Goal: Task Accomplishment & Management: Complete application form

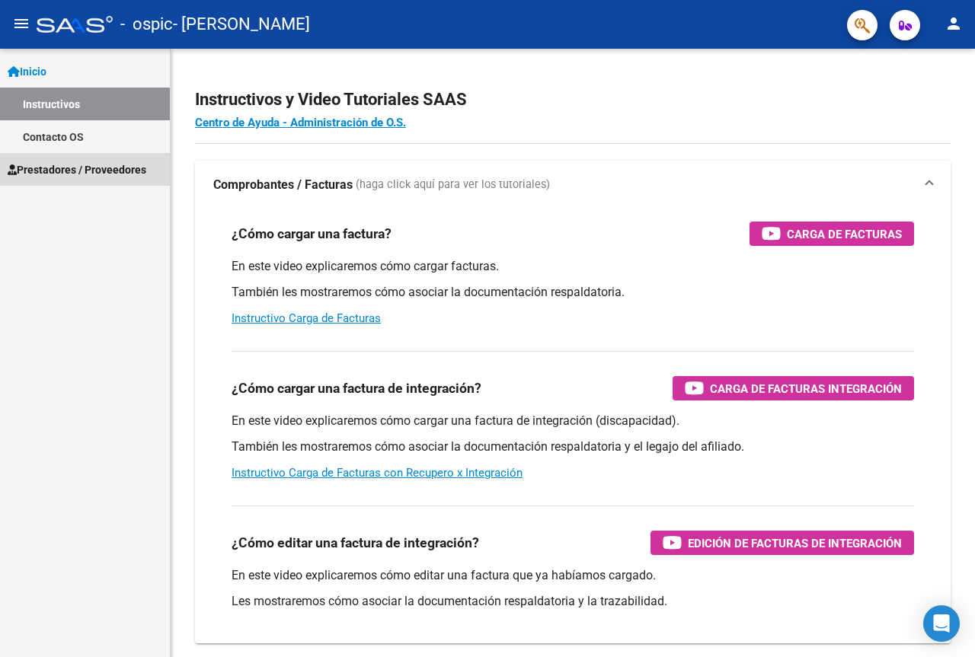
click at [72, 165] on span "Prestadores / Proveedores" at bounding box center [77, 169] width 139 height 17
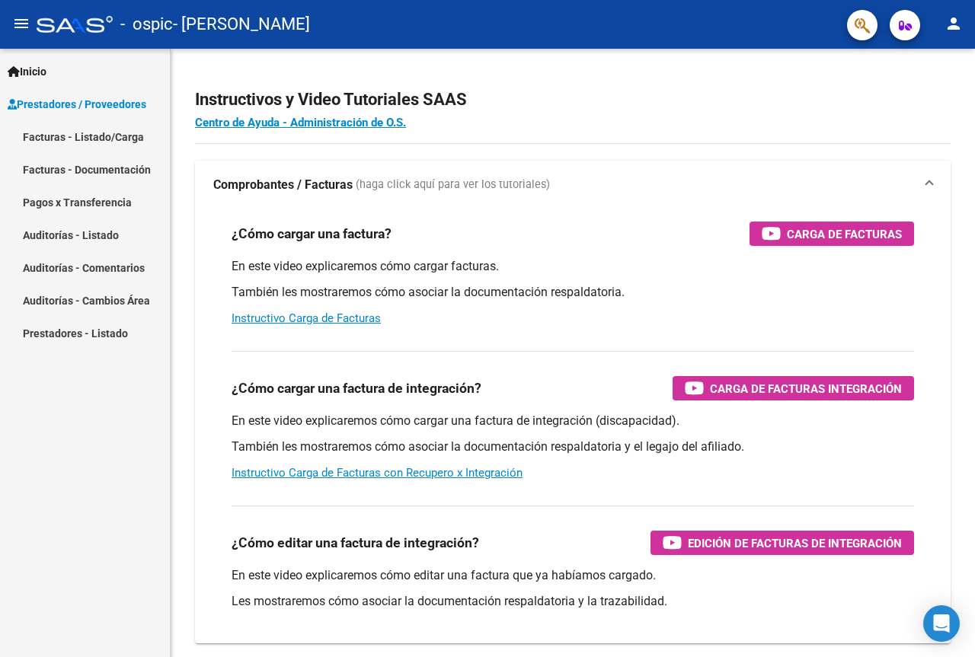
click at [100, 138] on link "Facturas - Listado/Carga" at bounding box center [85, 136] width 170 height 33
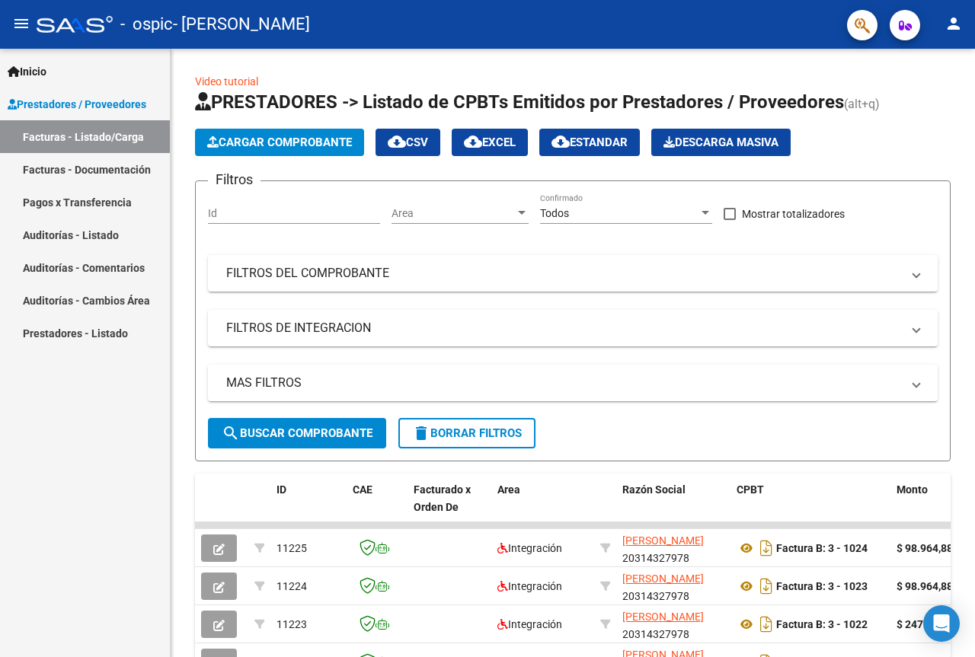
click at [284, 144] on span "Cargar Comprobante" at bounding box center [279, 143] width 145 height 14
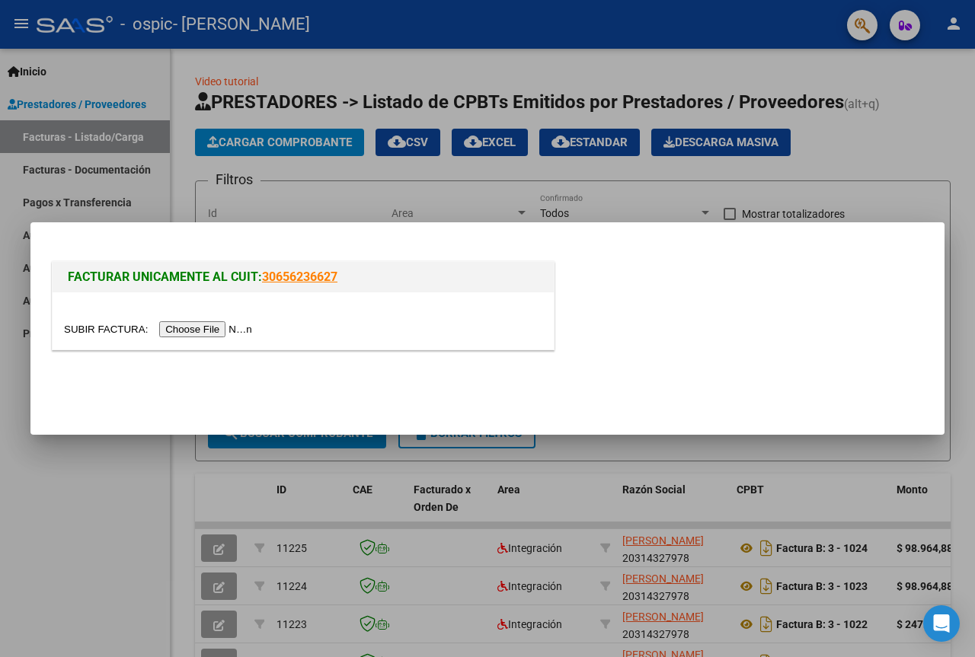
click at [208, 327] on input "file" at bounding box center [160, 329] width 193 height 16
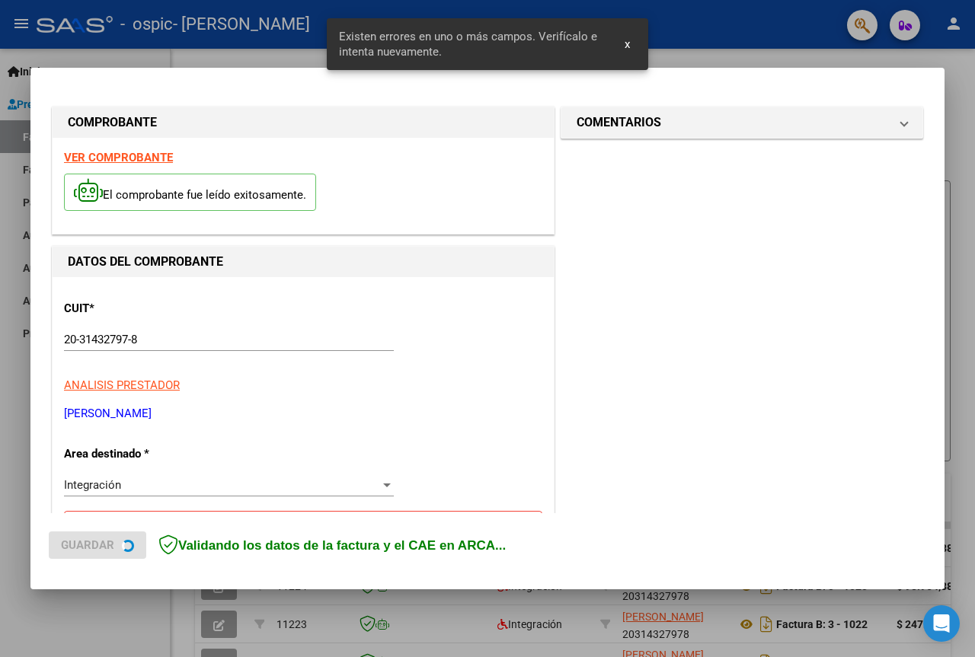
scroll to position [305, 0]
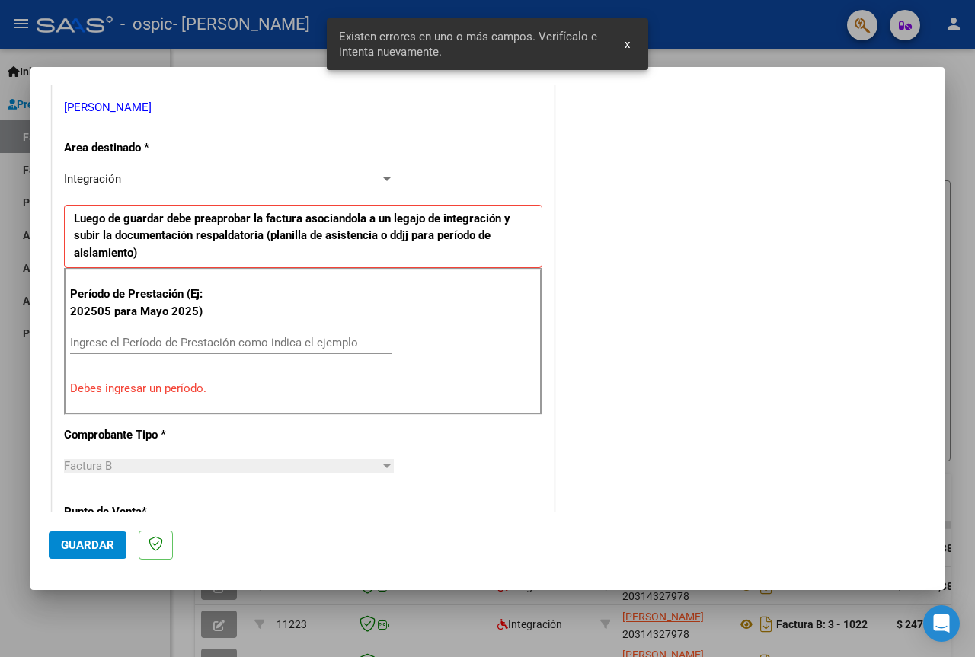
click at [197, 347] on input "Ingrese el Período de Prestación como indica el ejemplo" at bounding box center [230, 343] width 321 height 14
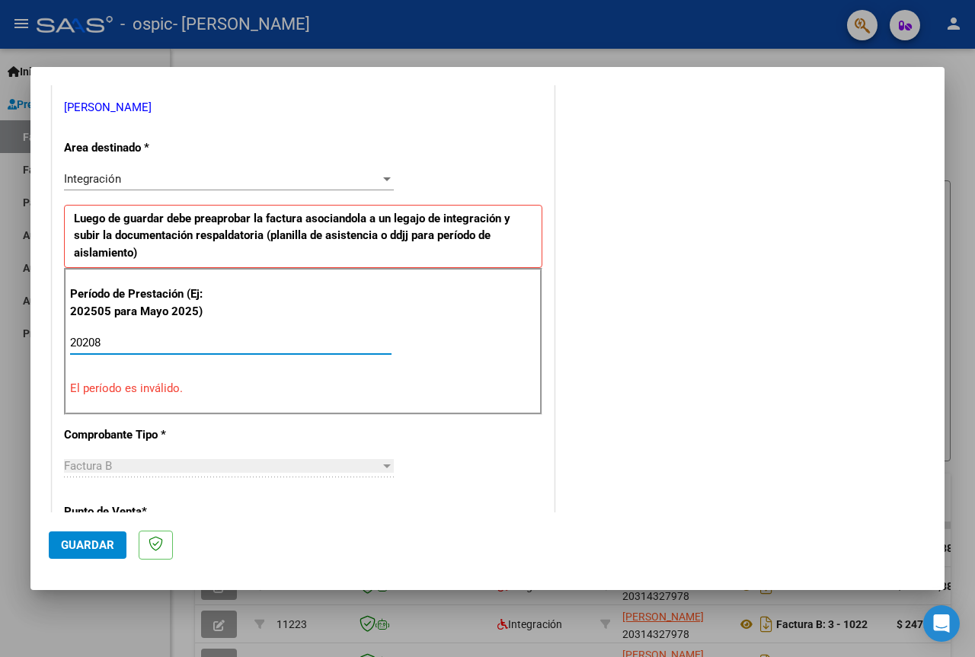
click at [95, 340] on input "20208" at bounding box center [230, 343] width 321 height 14
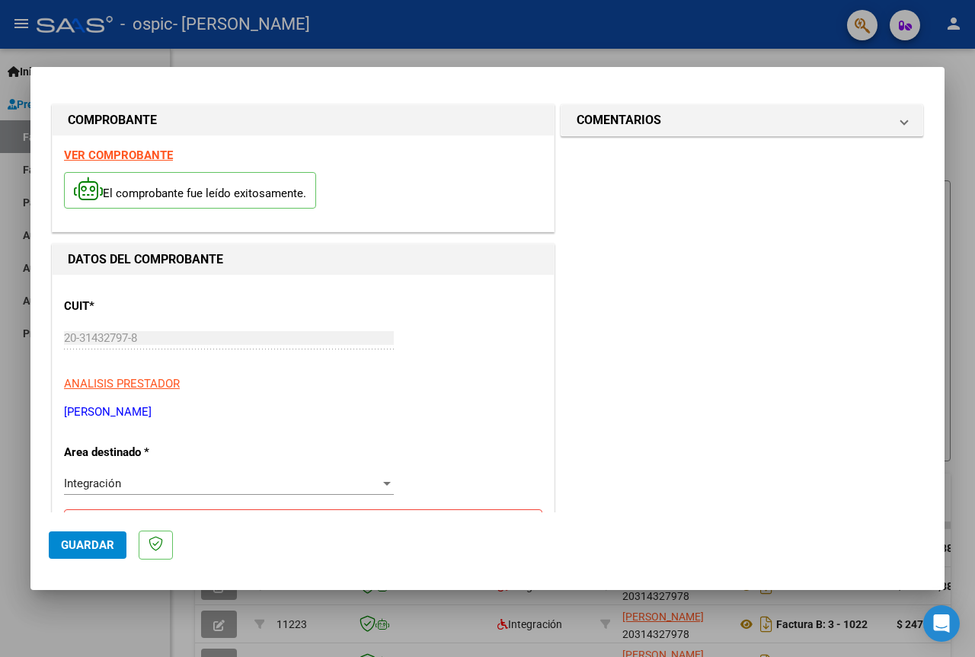
scroll to position [534, 0]
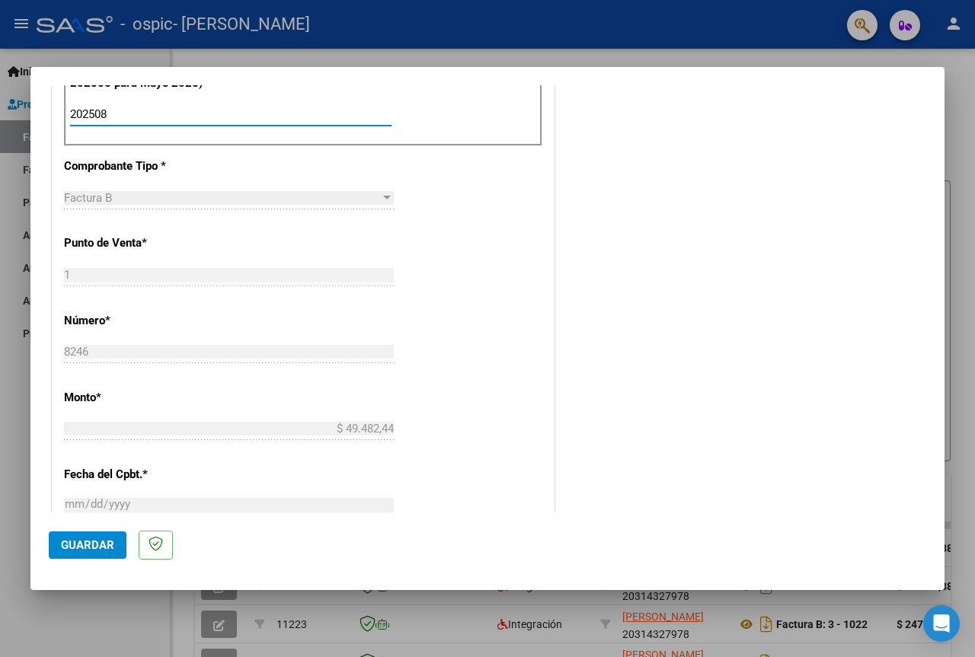
type input "202508"
click at [91, 554] on button "Guardar" at bounding box center [88, 545] width 78 height 27
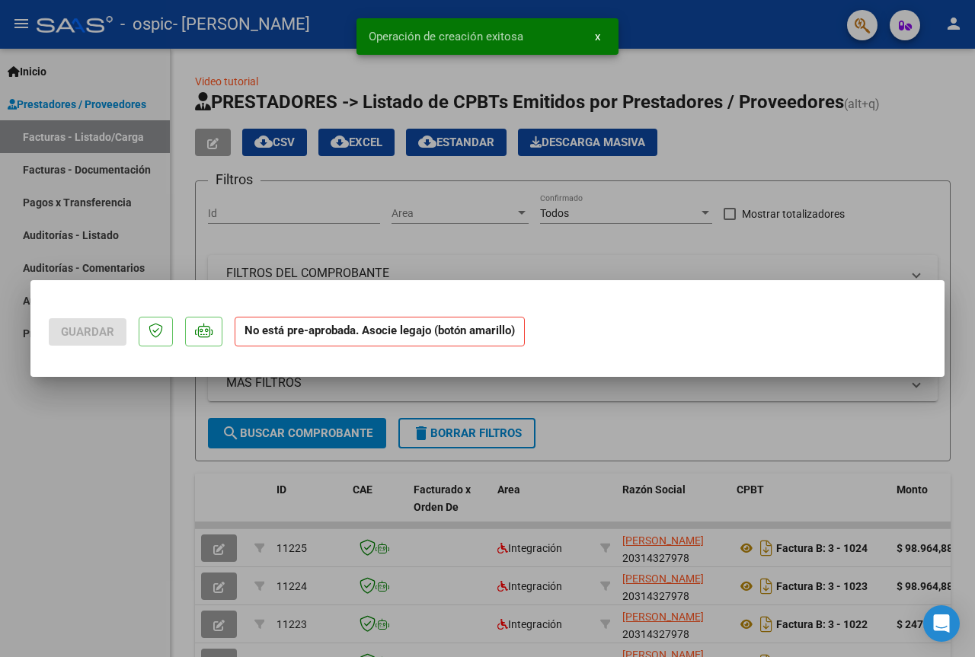
scroll to position [0, 0]
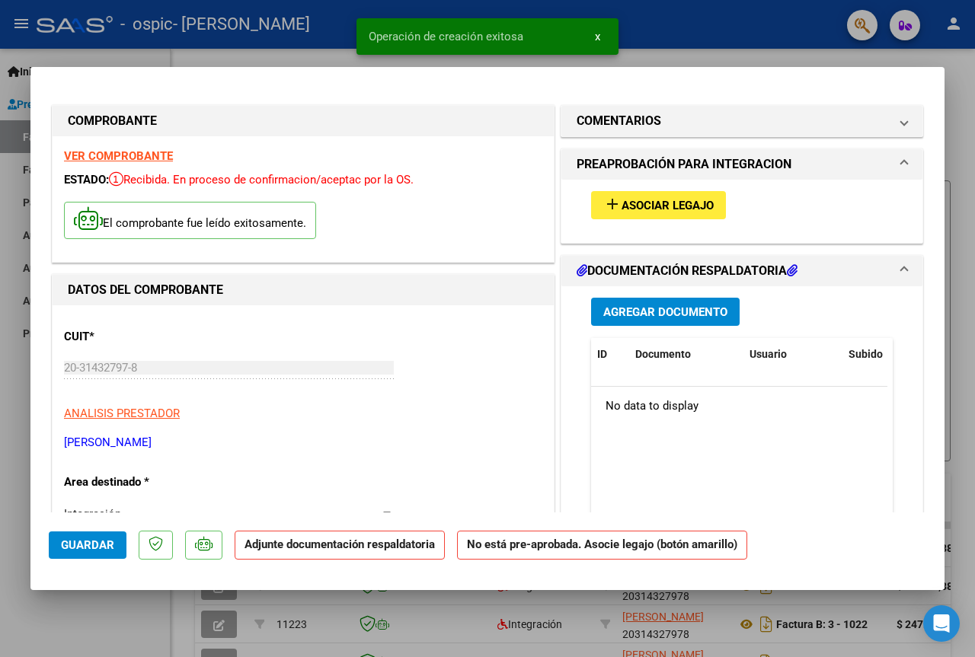
click at [656, 212] on span "Asociar Legajo" at bounding box center [667, 206] width 92 height 14
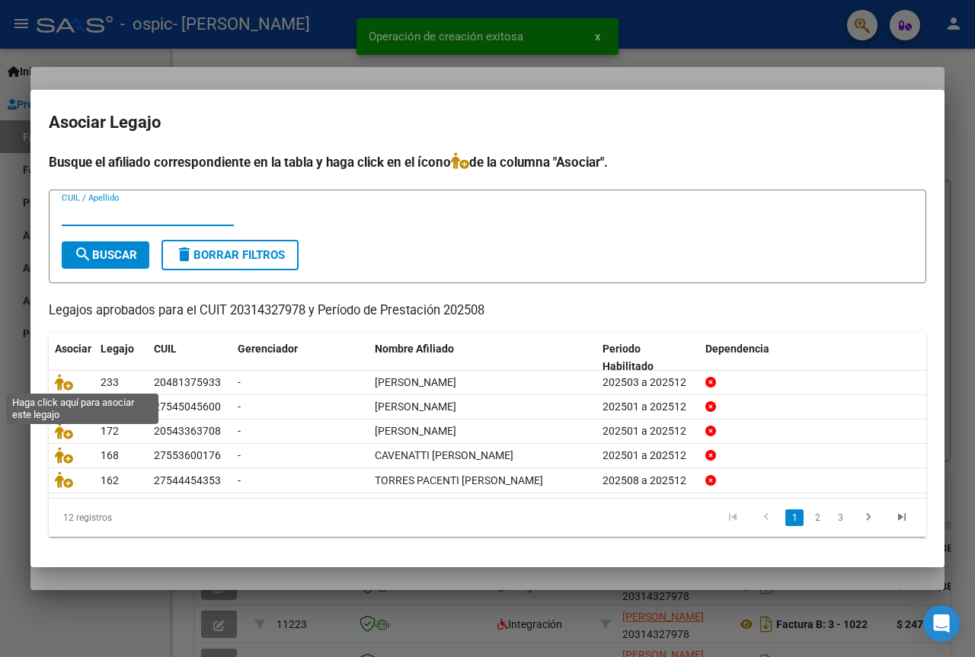
click at [59, 385] on icon at bounding box center [64, 382] width 18 height 17
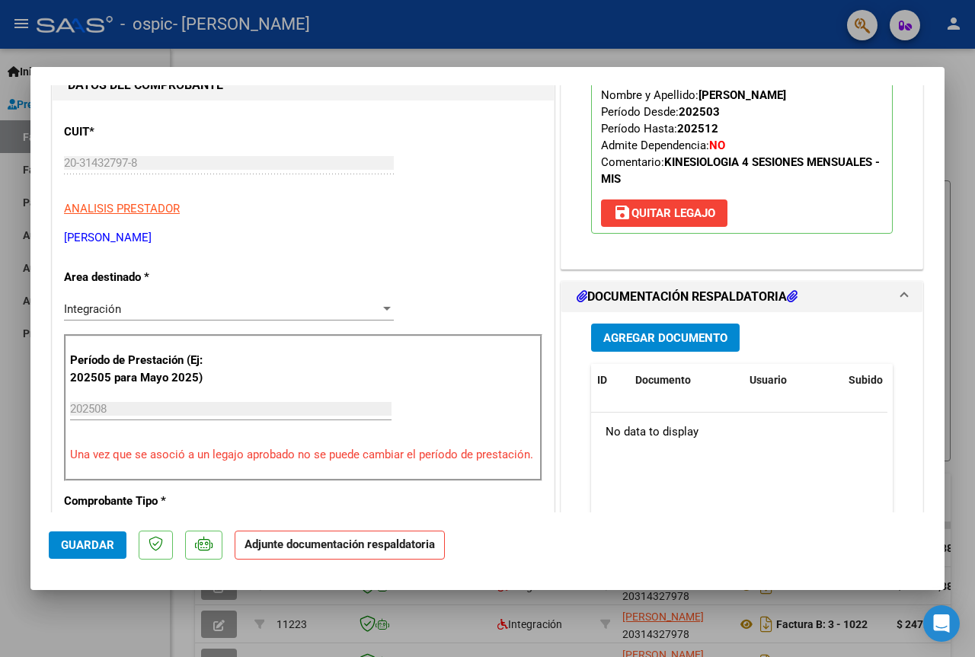
scroll to position [228, 0]
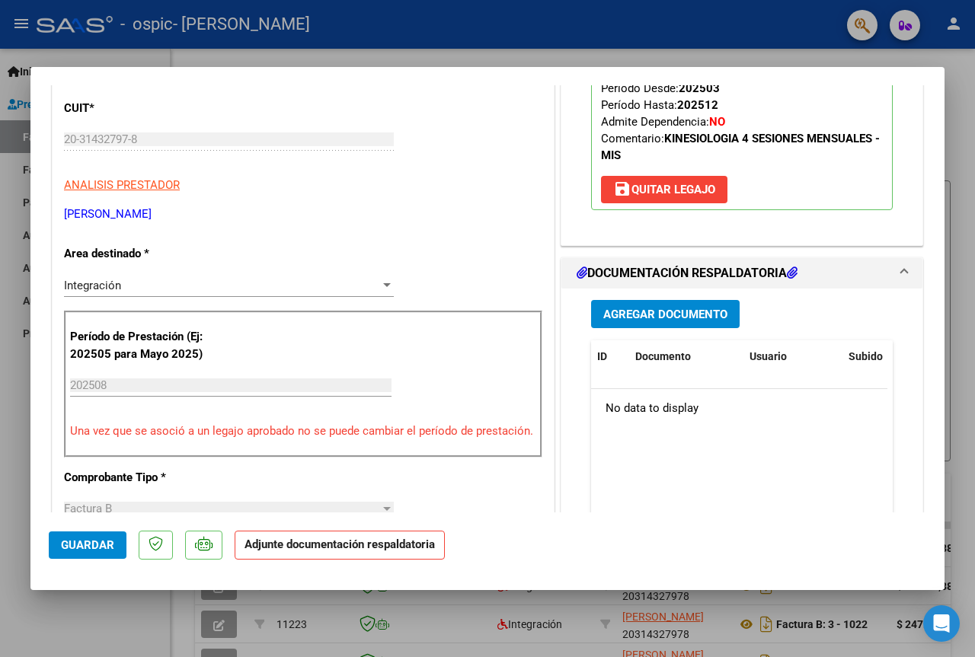
click at [693, 321] on span "Agregar Documento" at bounding box center [665, 315] width 124 height 14
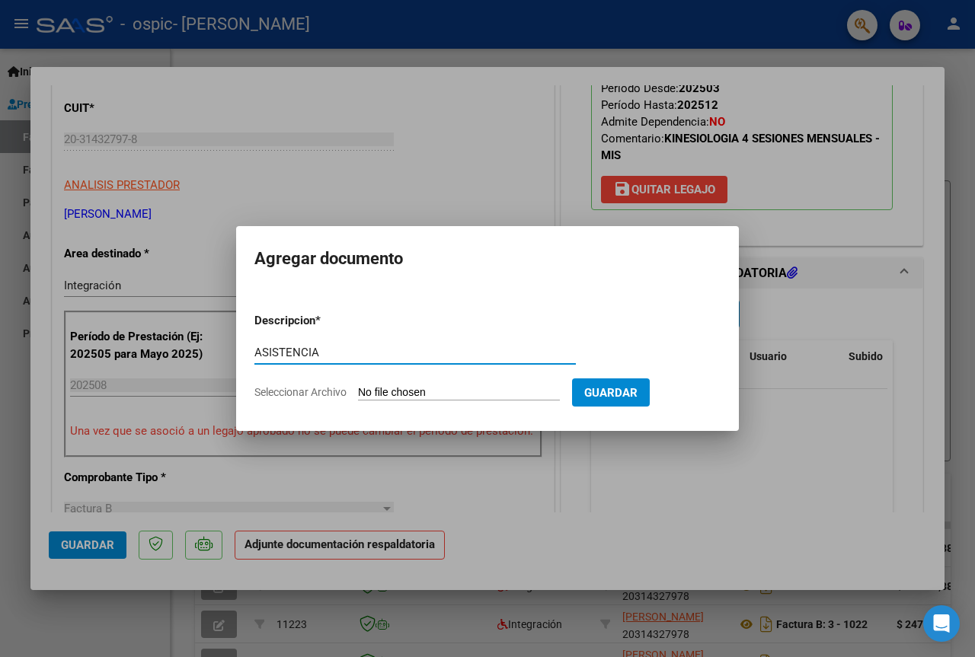
type input "ASISTENCIA"
click at [411, 386] on input "Seleccionar Archivo" at bounding box center [459, 393] width 202 height 14
type input "C:\fakepath\08-25 - [PERSON_NAME] - Asistencia.pdf"
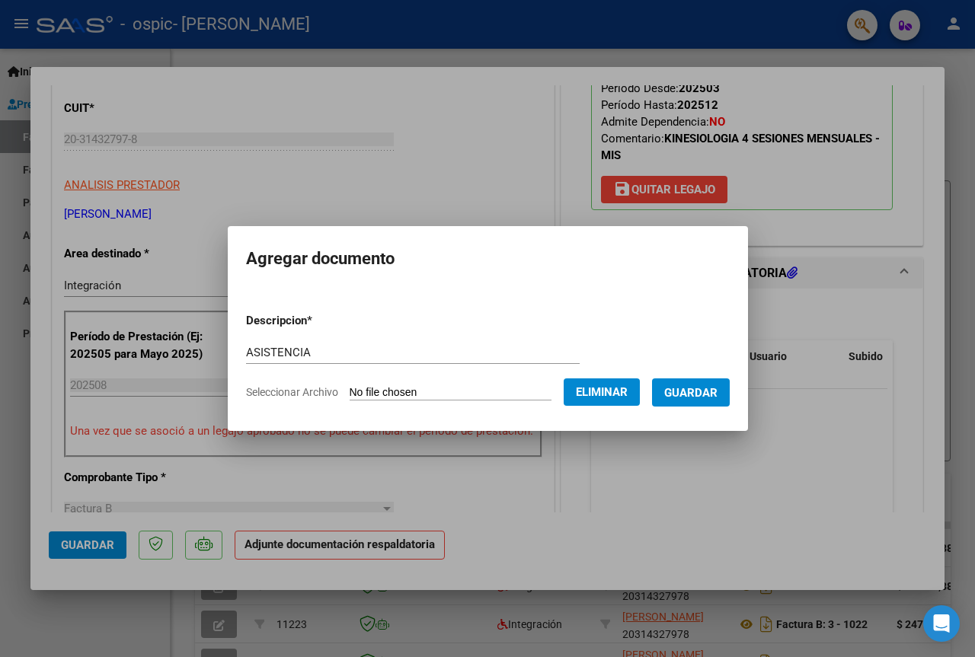
click at [699, 394] on span "Guardar" at bounding box center [690, 393] width 53 height 14
